Goal: Entertainment & Leisure: Consume media (video, audio)

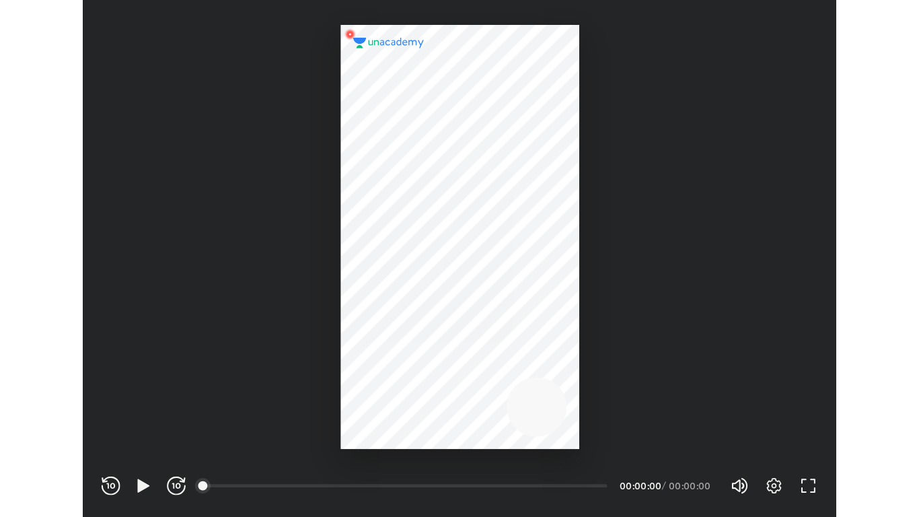
scroll to position [446, 651]
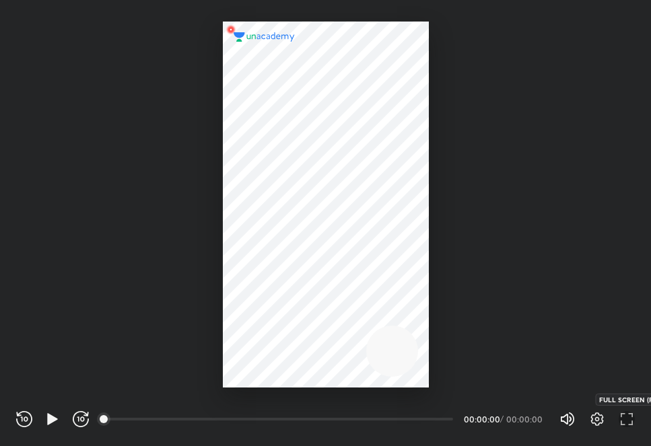
click at [633, 421] on icon "button" at bounding box center [627, 419] width 16 height 16
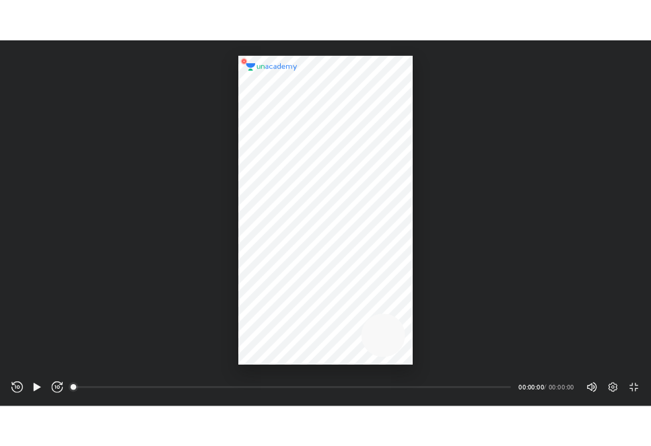
scroll to position [517, 919]
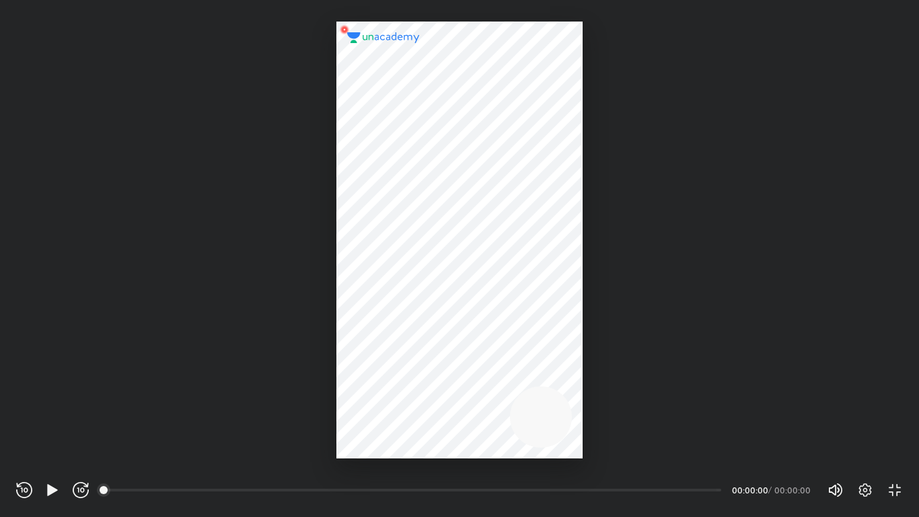
click at [650, 446] on div "00:00" at bounding box center [413, 489] width 617 height 13
click at [50, 446] on icon "button" at bounding box center [52, 490] width 16 height 16
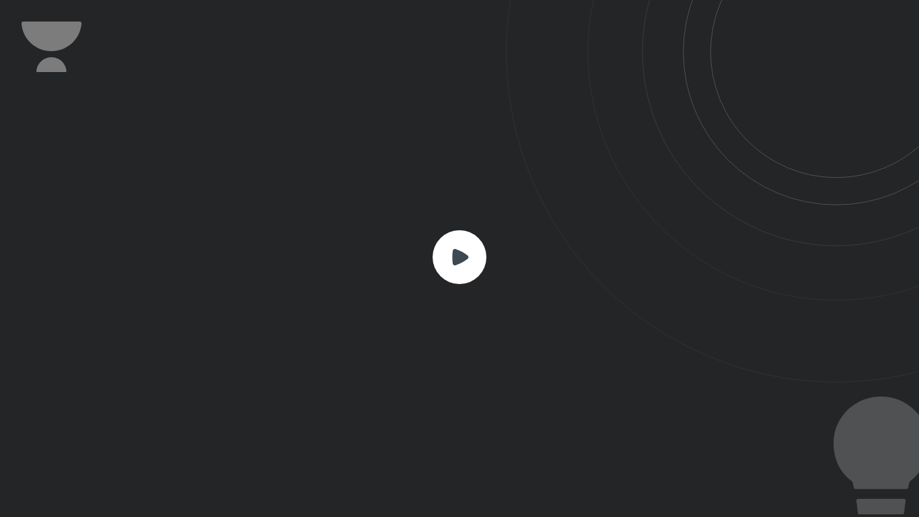
click at [465, 274] on rect at bounding box center [460, 257] width 54 height 54
click at [452, 256] on rect at bounding box center [460, 257] width 54 height 54
click at [458, 268] on rect at bounding box center [460, 257] width 54 height 54
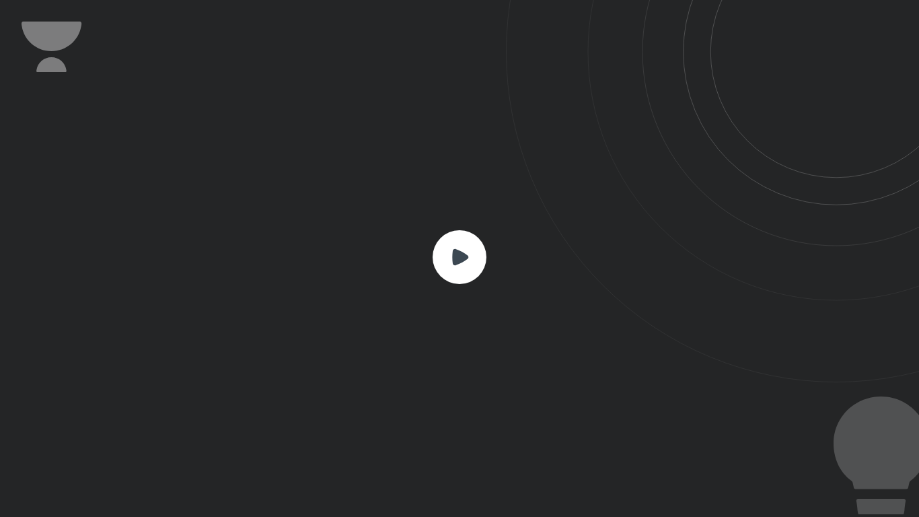
click at [650, 50] on div at bounding box center [459, 258] width 919 height 517
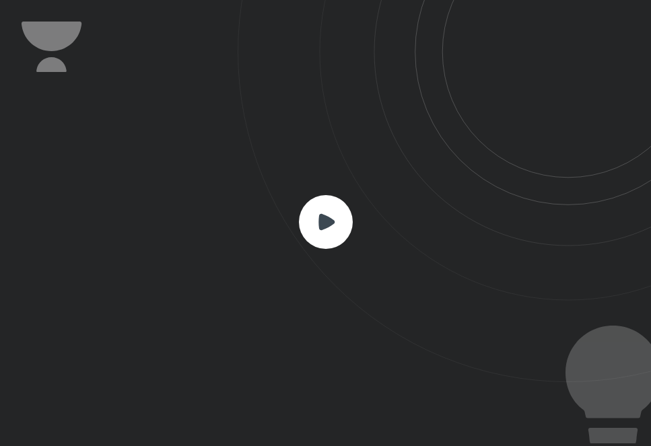
scroll to position [446, 651]
click at [328, 223] on icon at bounding box center [326, 221] width 16 height 16
click at [324, 241] on rect at bounding box center [326, 222] width 54 height 54
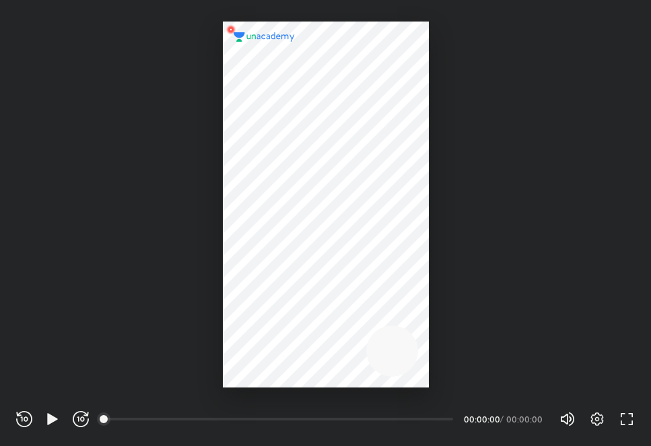
scroll to position [446, 651]
click at [47, 418] on icon "button" at bounding box center [52, 419] width 16 height 16
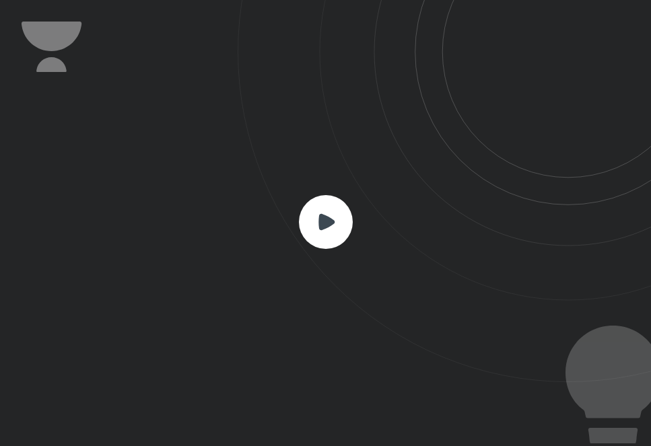
click at [316, 236] on rect at bounding box center [326, 222] width 54 height 54
